Goal: Navigation & Orientation: Find specific page/section

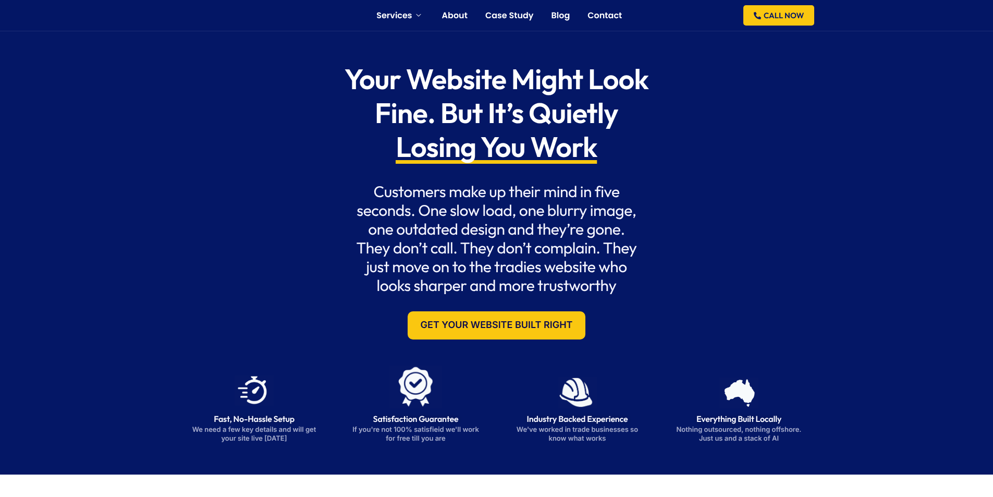
click at [344, 117] on h1 "Your Website Might Look Fine. But It’s Quietly Losing You Work" at bounding box center [496, 113] width 332 height 101
drag, startPoint x: 229, startPoint y: 7, endPoint x: 178, endPoint y: 107, distance: 112.8
click at [225, 7] on div "Services Websites for Tradies Automation For Tradies AI For Tradies About Case …" at bounding box center [497, 15] width 646 height 31
drag, startPoint x: 217, startPoint y: 9, endPoint x: 176, endPoint y: 142, distance: 139.1
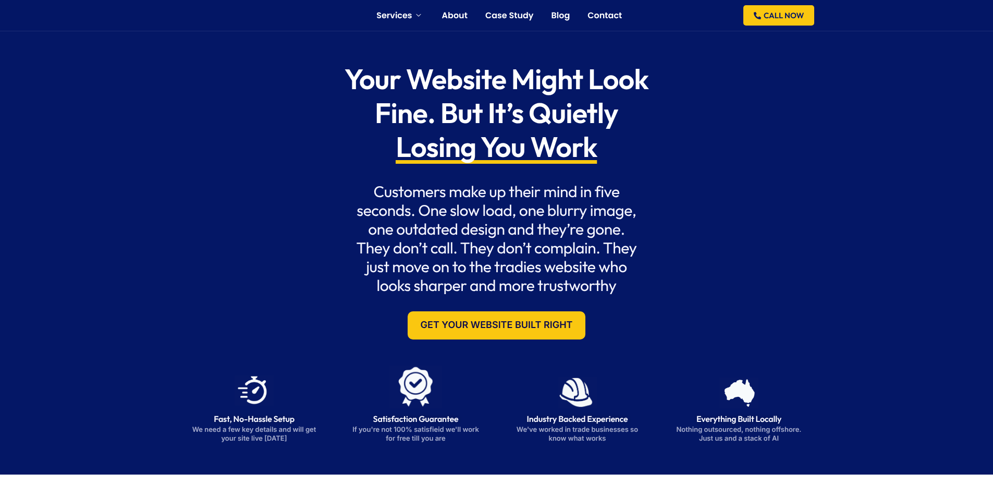
click at [317, 206] on div "Your Website Might Look Fine. But It’s Quietly Losing You Work Customers make u…" at bounding box center [497, 201] width 646 height 298
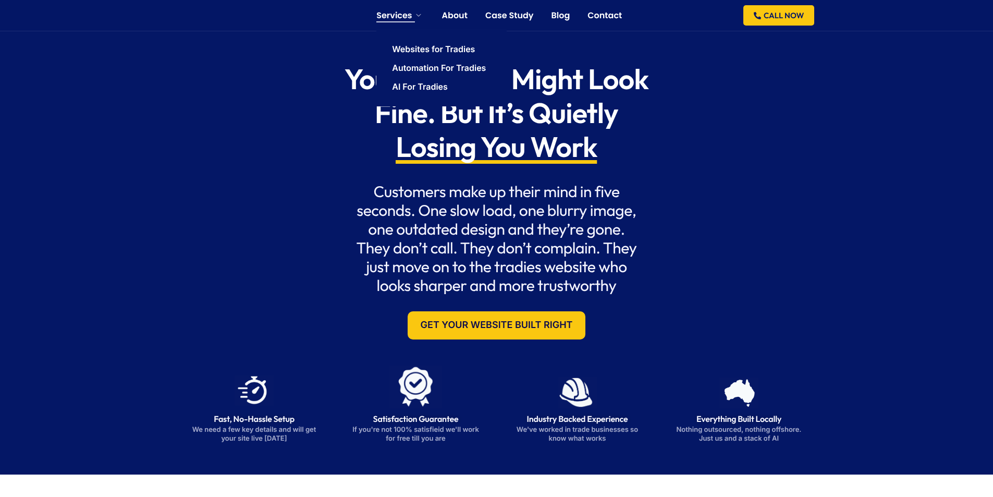
click at [402, 16] on link "Services" at bounding box center [399, 15] width 47 height 8
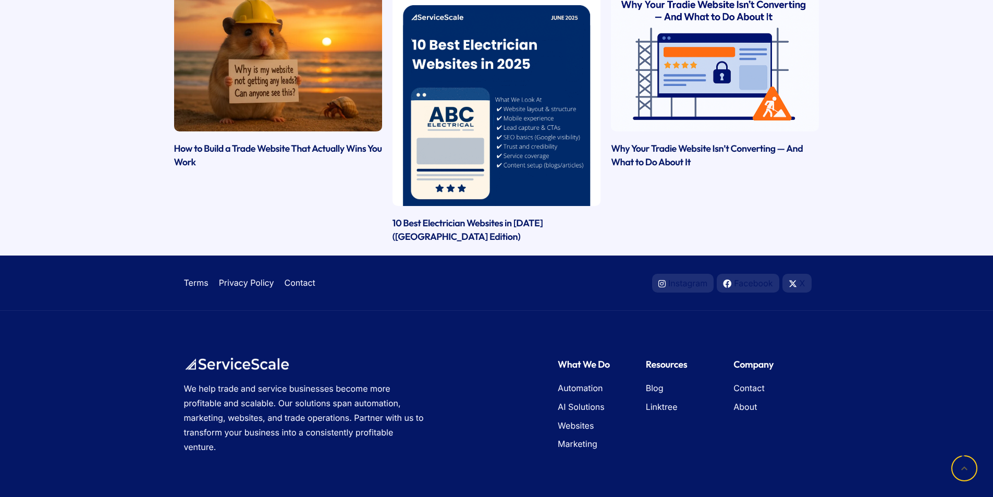
scroll to position [3079, 0]
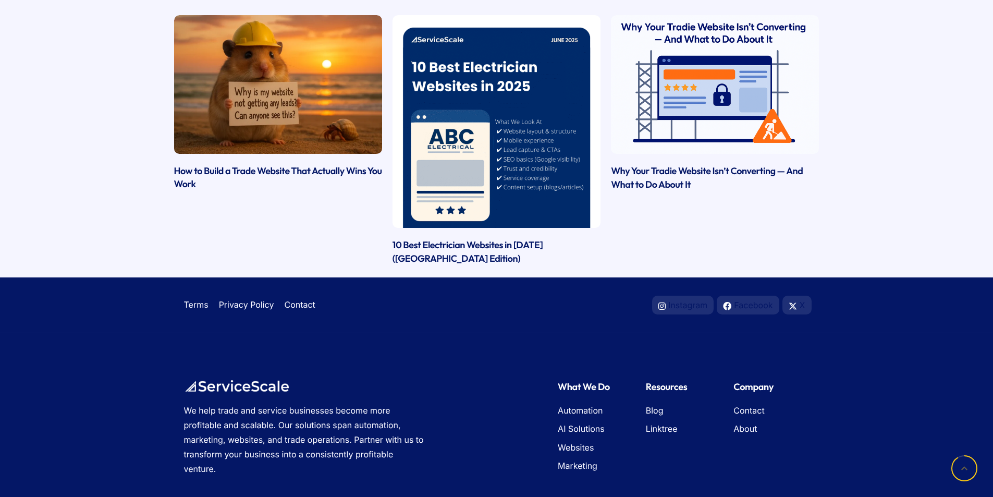
scroll to position [1543, 0]
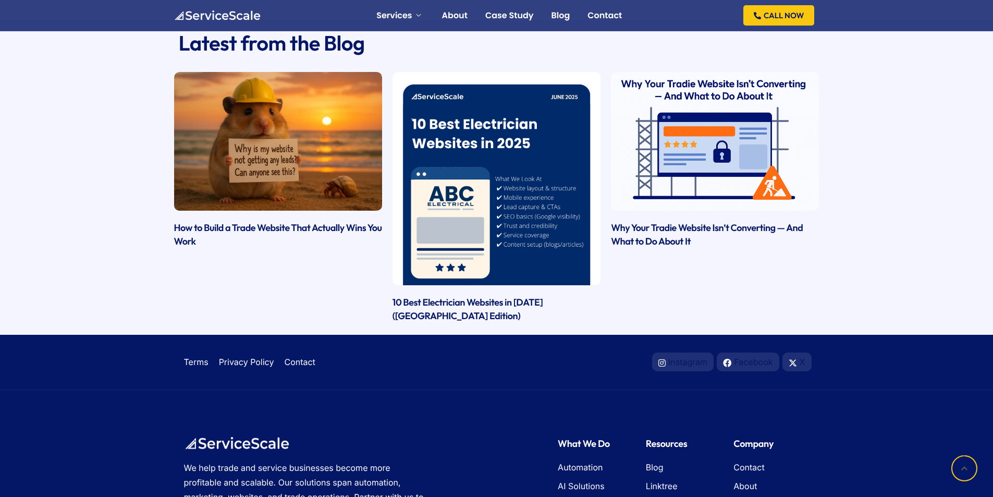
scroll to position [1010, 0]
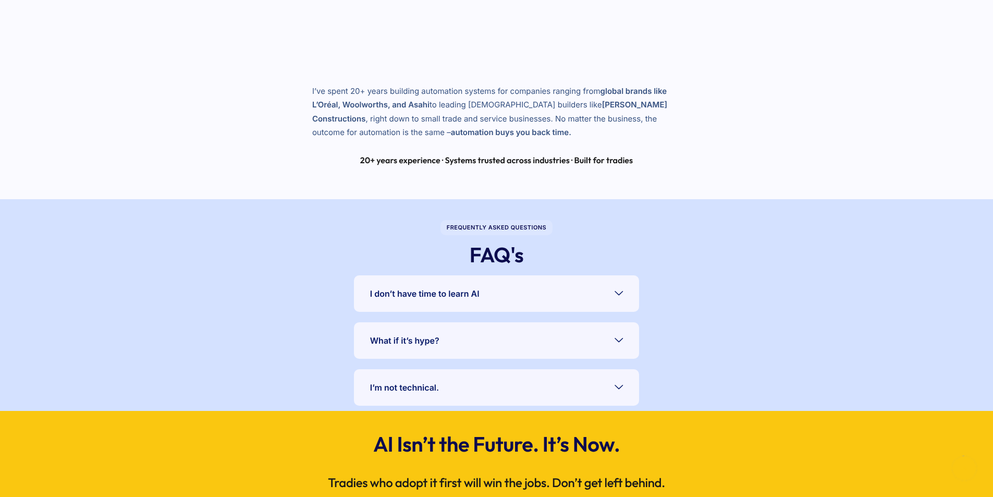
scroll to position [1671, 0]
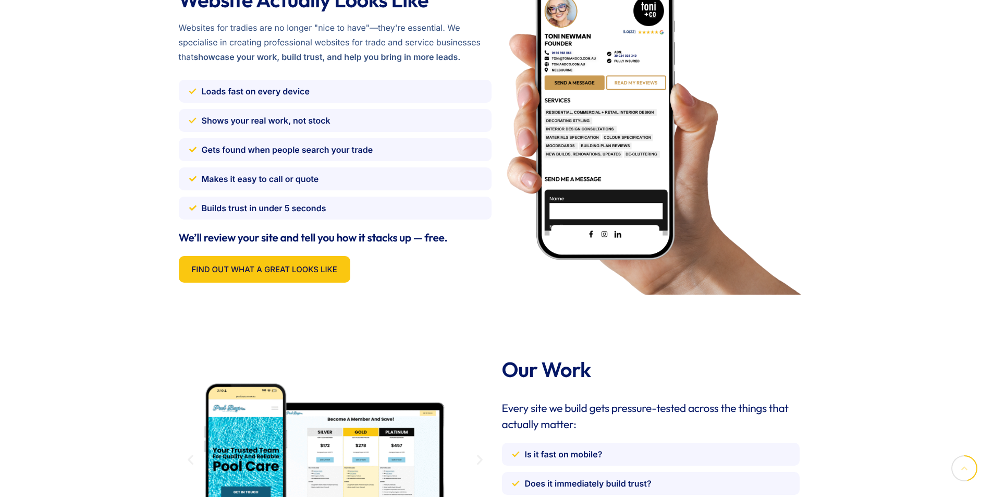
scroll to position [1615, 0]
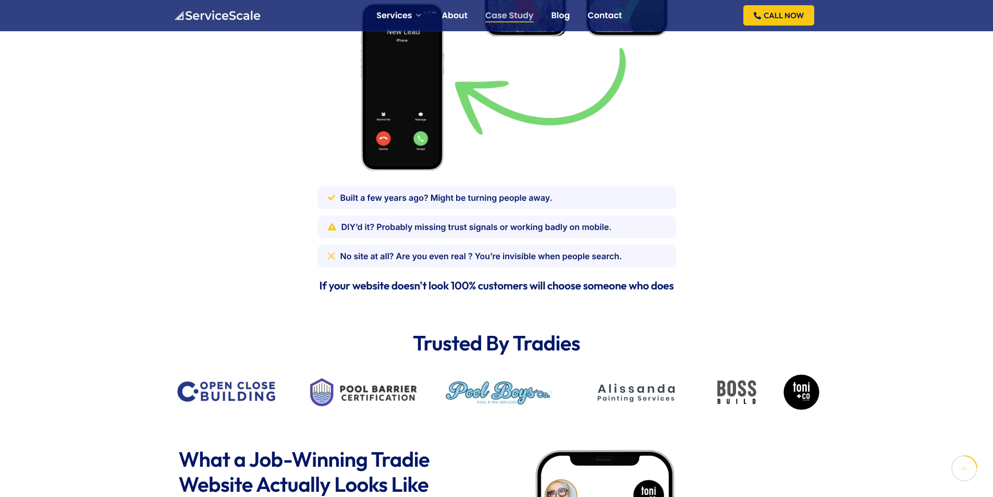
scroll to position [677, 0]
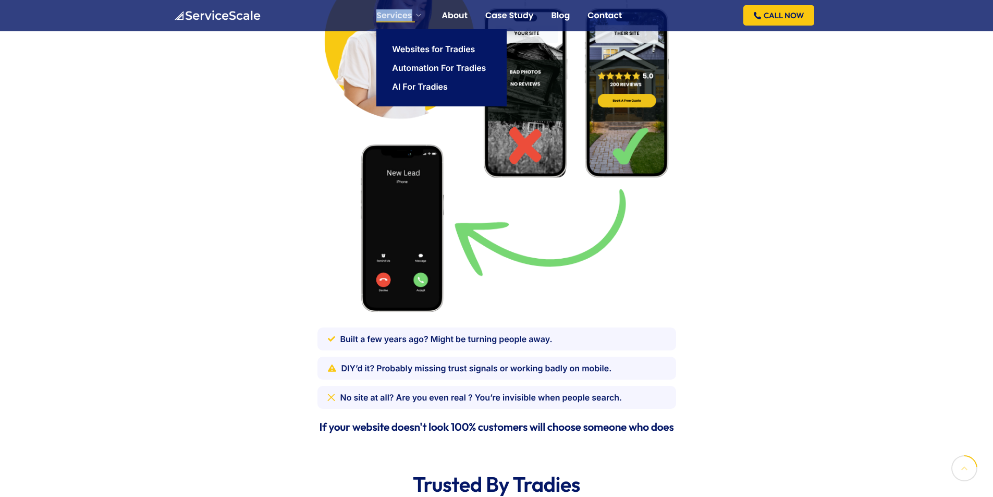
drag, startPoint x: 363, startPoint y: 11, endPoint x: 410, endPoint y: 19, distance: 48.1
click at [410, 19] on div "Services Websites for Tradies Automation For Tradies AI For Tradies About Case …" at bounding box center [497, 15] width 646 height 31
copy link "Services"
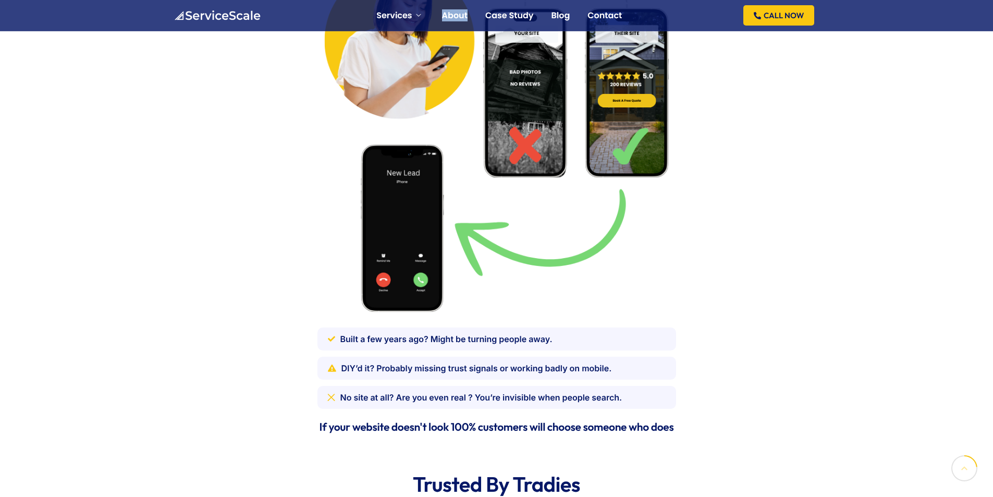
drag, startPoint x: 433, startPoint y: 7, endPoint x: 467, endPoint y: 14, distance: 35.0
click at [467, 14] on ul "Services Websites for Tradies Automation For Tradies AI For Tradies About Case …" at bounding box center [499, 15] width 253 height 27
copy link "About"
drag, startPoint x: 483, startPoint y: 8, endPoint x: 533, endPoint y: 11, distance: 50.2
click at [533, 11] on ul "Services Websites for Tradies Automation For Tradies AI For Tradies About Case …" at bounding box center [499, 15] width 253 height 27
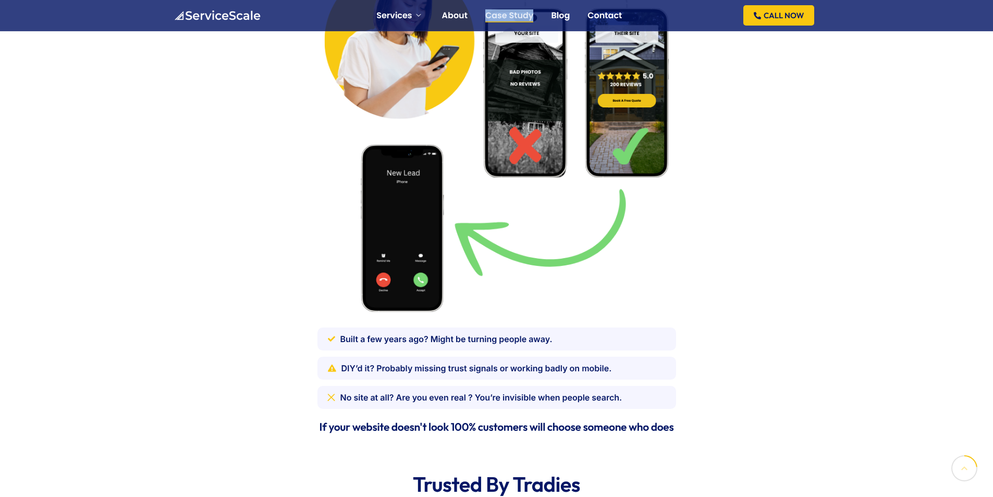
copy link "Case Study"
drag, startPoint x: 549, startPoint y: 8, endPoint x: 618, endPoint y: 10, distance: 68.8
click at [618, 10] on ul "Services Websites for Tradies Automation For Tradies AI For Tradies About Case …" at bounding box center [499, 15] width 253 height 27
copy ul "Blog Contac"
drag, startPoint x: 368, startPoint y: 16, endPoint x: 643, endPoint y: 19, distance: 274.6
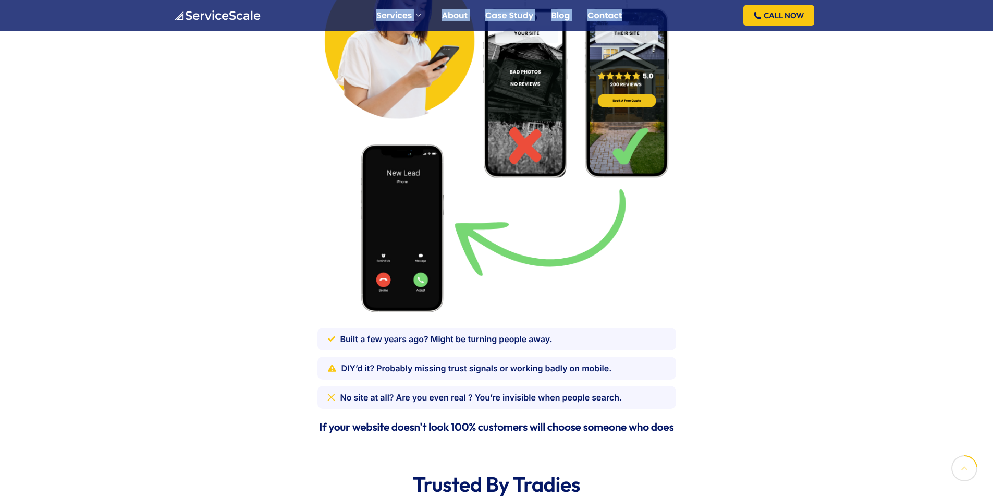
click at [643, 19] on div "Services Websites for Tradies Automation For Tradies AI For Tradies About Case …" at bounding box center [497, 15] width 646 height 31
copy ul "Services Websites for Tradies Automation For Tradies AI For Tradies About Case …"
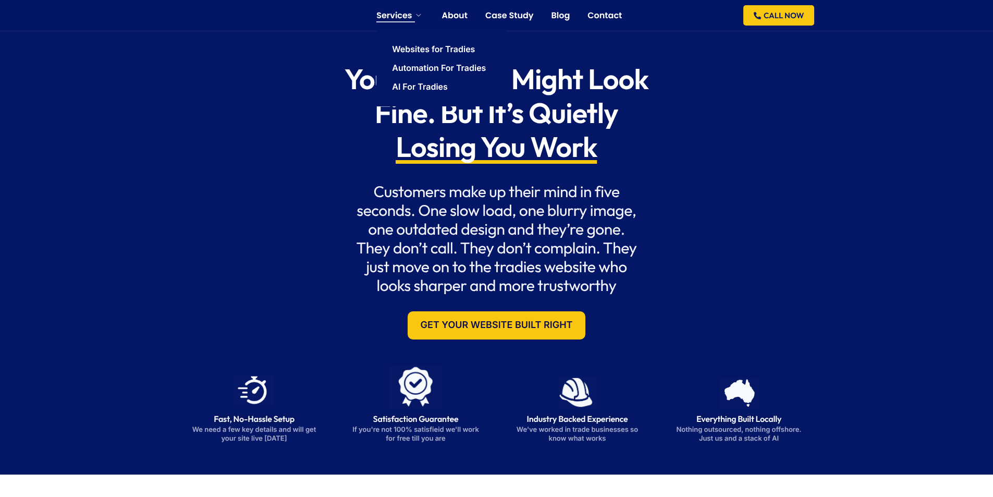
click at [414, 12] on link "Services" at bounding box center [399, 15] width 47 height 8
click at [431, 72] on link "Automation For Tradies" at bounding box center [439, 68] width 94 height 8
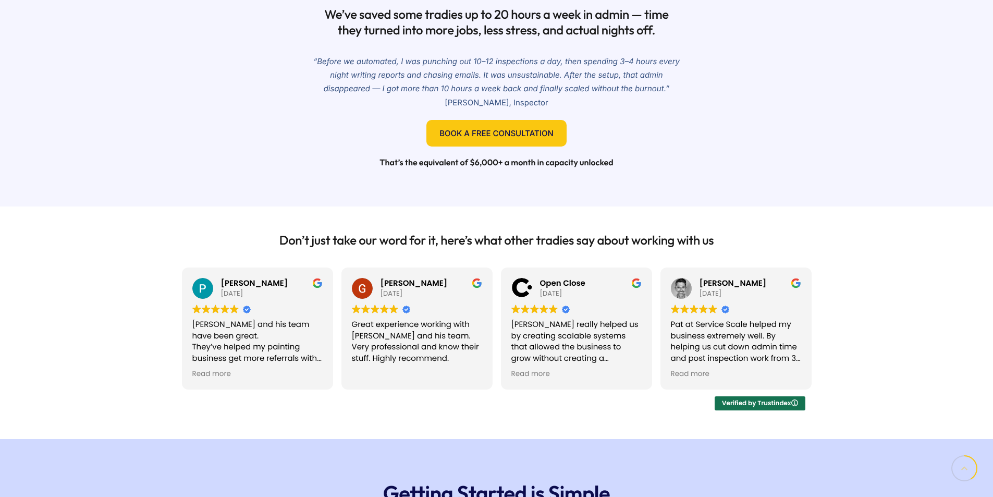
drag, startPoint x: 325, startPoint y: 399, endPoint x: 326, endPoint y: 382, distance: 16.7
